Goal: Information Seeking & Learning: Learn about a topic

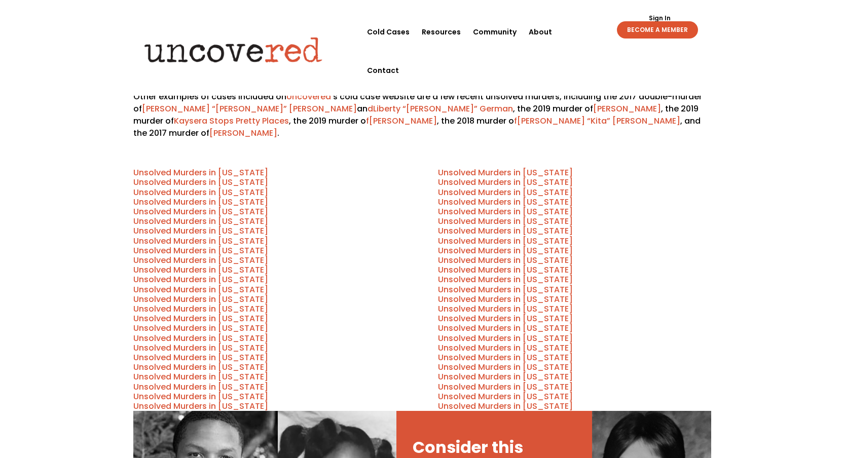
scroll to position [409, 0]
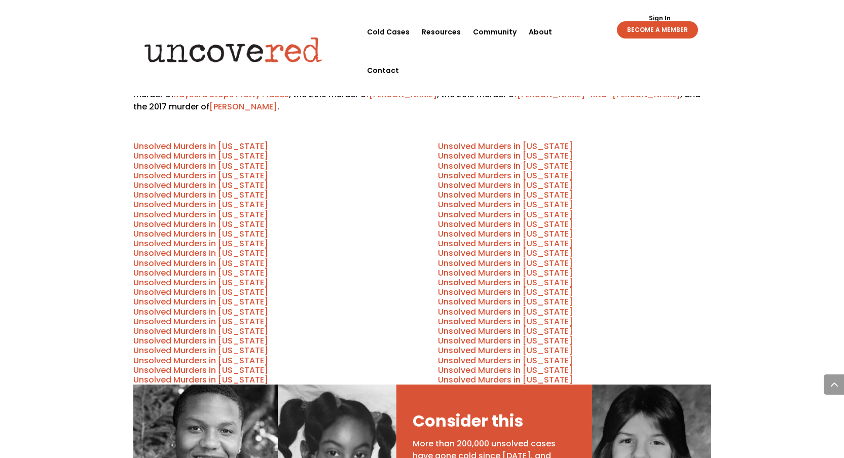
click at [518, 257] on link "Unsolved Murders in [US_STATE]" at bounding box center [505, 263] width 135 height 12
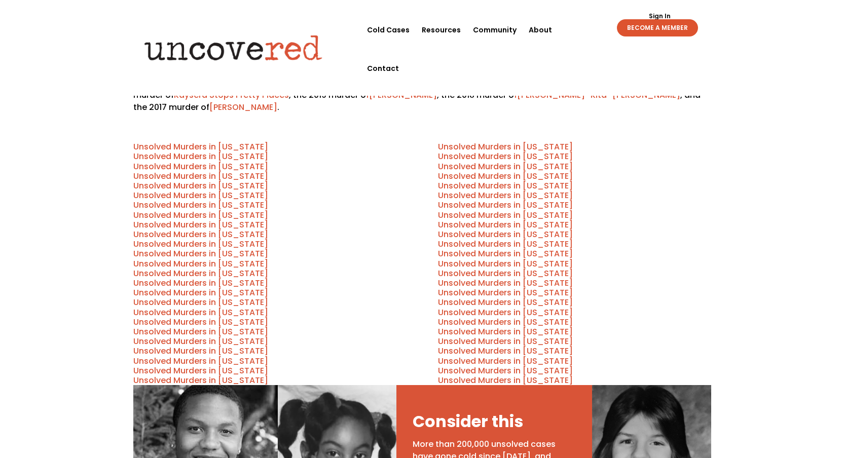
click at [514, 307] on link "Unsolved Murders in [US_STATE]" at bounding box center [505, 313] width 135 height 12
